Goal: Transaction & Acquisition: Obtain resource

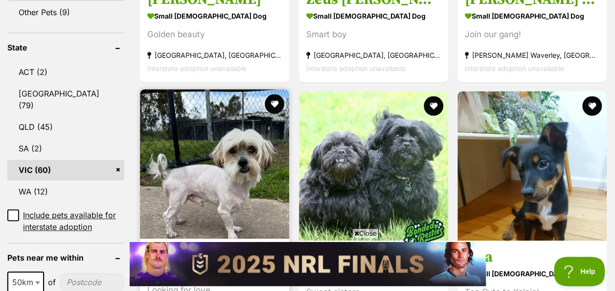
scroll to position [569, 0]
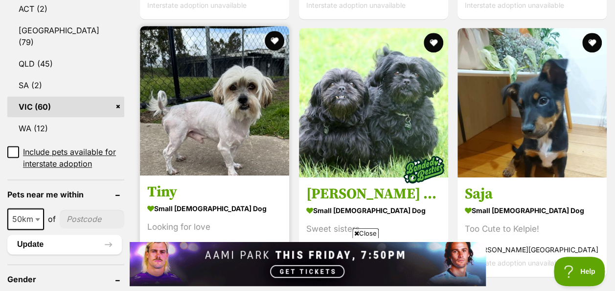
click at [224, 119] on img at bounding box center [214, 100] width 149 height 149
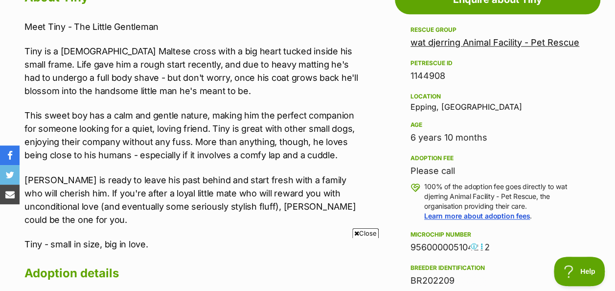
scroll to position [587, 0]
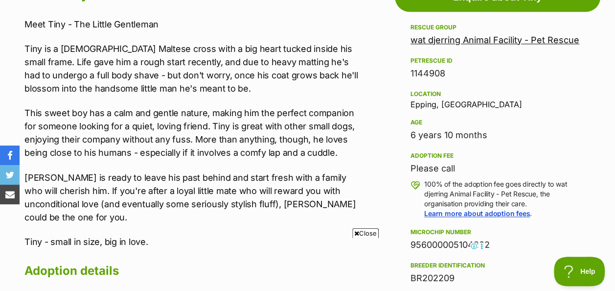
click at [467, 35] on link "wat djerring Animal Facility - Pet Rescue" at bounding box center [495, 40] width 169 height 10
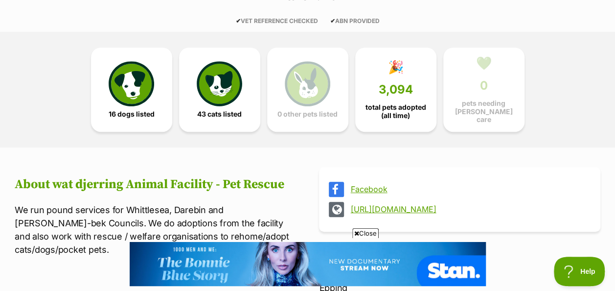
click at [443, 205] on link "[URL][DOMAIN_NAME]" at bounding box center [468, 209] width 236 height 9
